Goal: Information Seeking & Learning: Check status

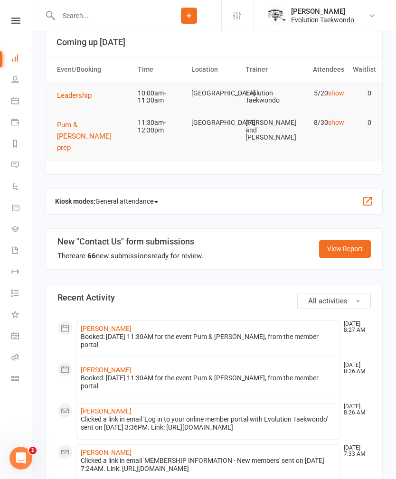
click at [80, 121] on span "Pum & [PERSON_NAME] prep" at bounding box center [84, 136] width 55 height 31
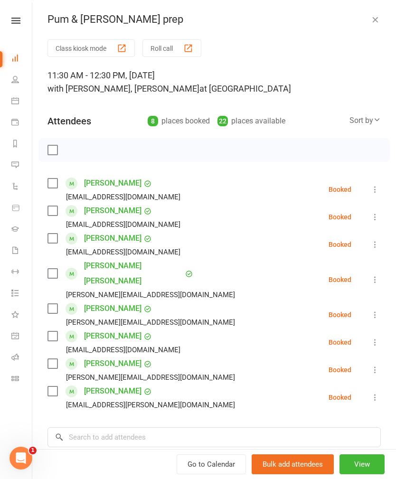
click at [373, 24] on icon "button" at bounding box center [374, 19] width 9 height 9
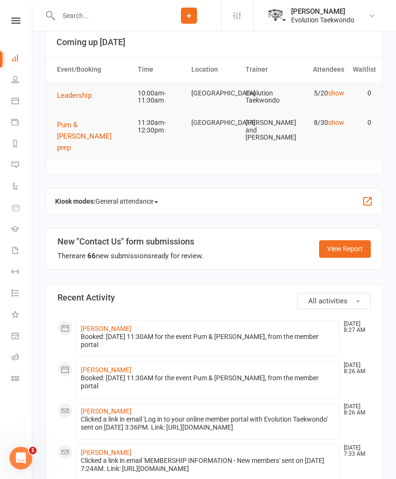
click at [79, 93] on span "Leadership" at bounding box center [74, 95] width 35 height 9
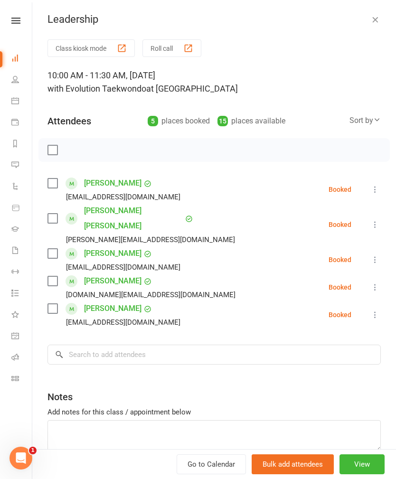
click at [374, 20] on icon "button" at bounding box center [374, 19] width 9 height 9
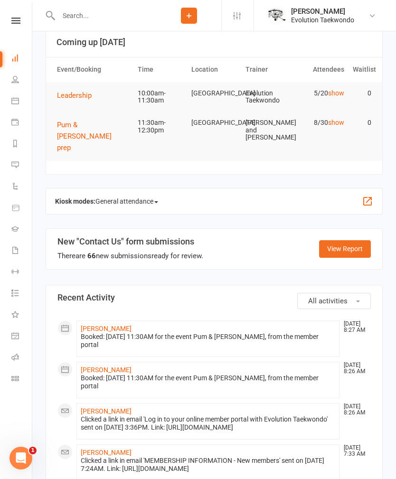
click at [72, 90] on button "Leadership" at bounding box center [77, 95] width 41 height 11
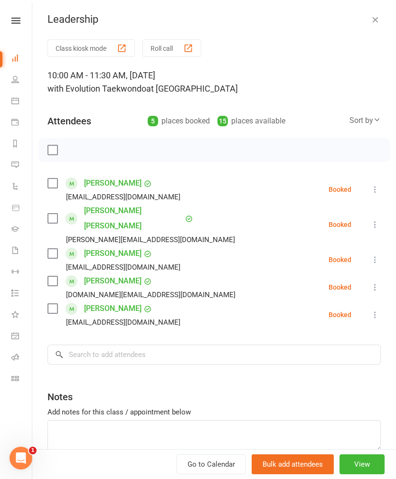
click at [372, 20] on icon "button" at bounding box center [374, 19] width 9 height 9
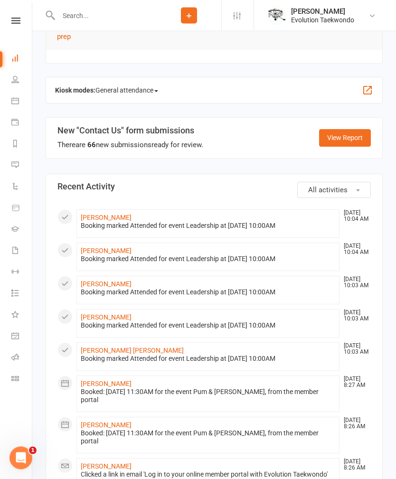
scroll to position [168, 0]
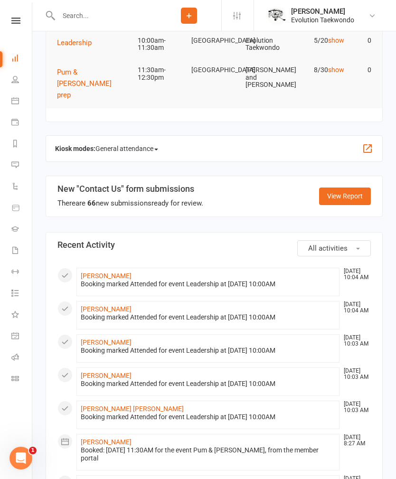
scroll to position [0, 0]
